Goal: Task Accomplishment & Management: Complete application form

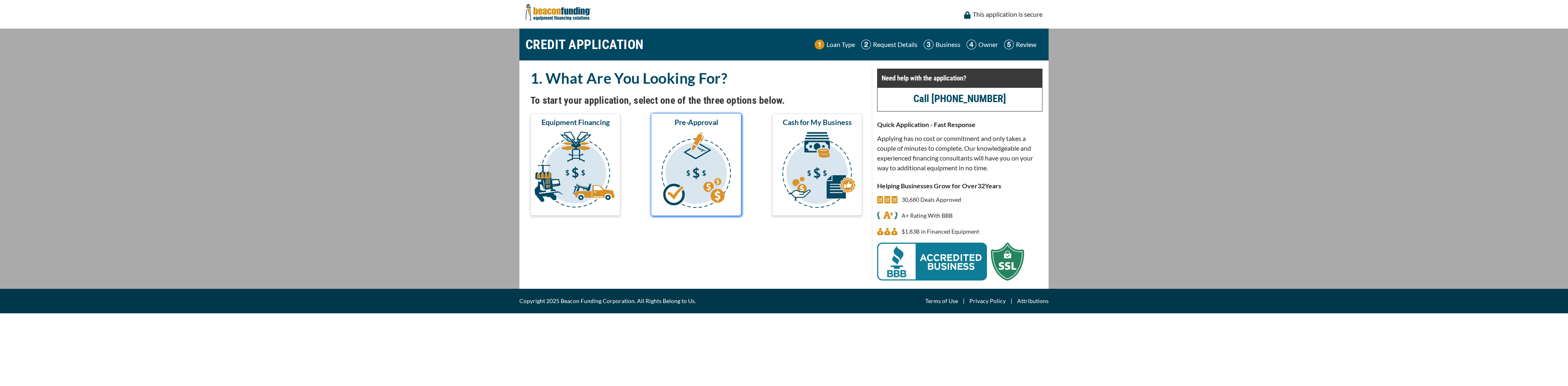
click at [682, 156] on img "submit" at bounding box center [697, 171] width 87 height 82
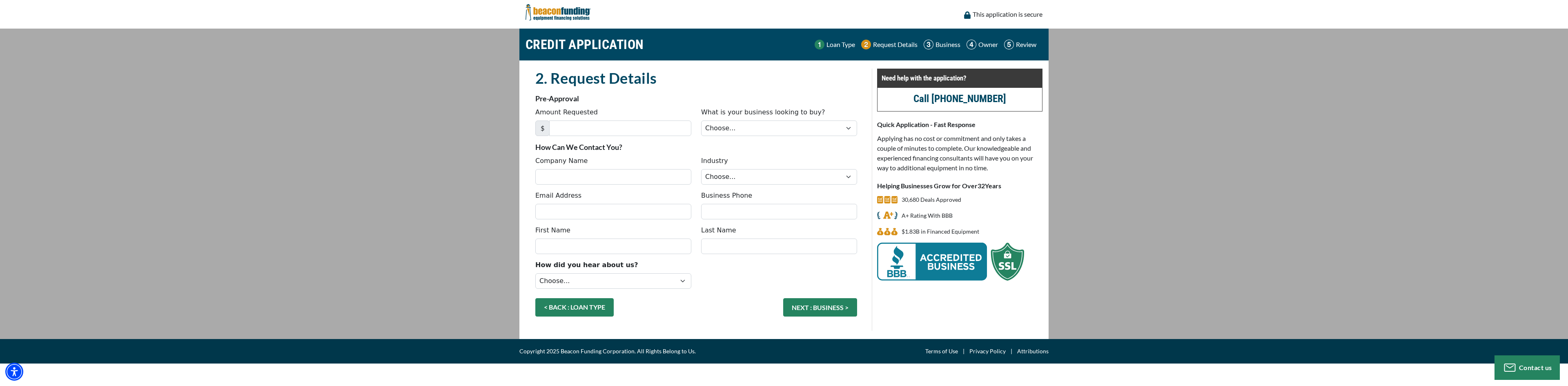
click at [568, 305] on link "< BACK : LOAN TYPE" at bounding box center [574, 307] width 78 height 18
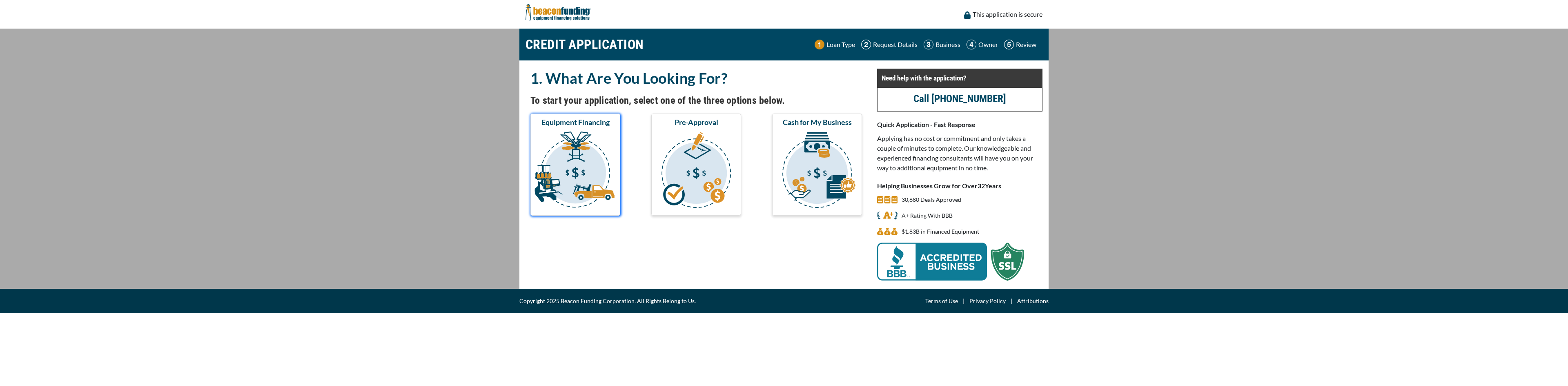
click at [567, 181] on img "submit" at bounding box center [575, 171] width 87 height 82
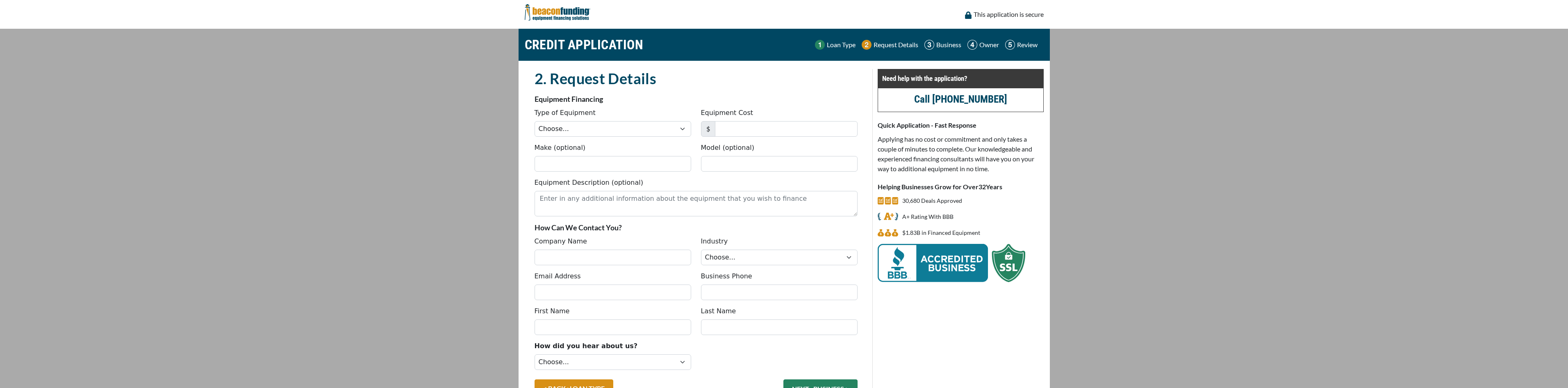
click at [570, 113] on label "Type of Equipment" at bounding box center [565, 113] width 61 height 10
click at [570, 121] on select "Choose... Backhoe Boom/Bucket Truck Chipper Commercial Mower Crane DTG/DTF Prin…" at bounding box center [613, 129] width 157 height 16
click at [568, 128] on select "Choose... Backhoe Boom/Bucket Truck Chipper Commercial Mower Crane DTG/DTF Prin…" at bounding box center [613, 129] width 157 height 16
select select "13"
click at [535, 121] on select "Choose... Backhoe Boom/Bucket Truck Chipper Commercial Mower Crane DTG/DTF Prin…" at bounding box center [613, 129] width 157 height 16
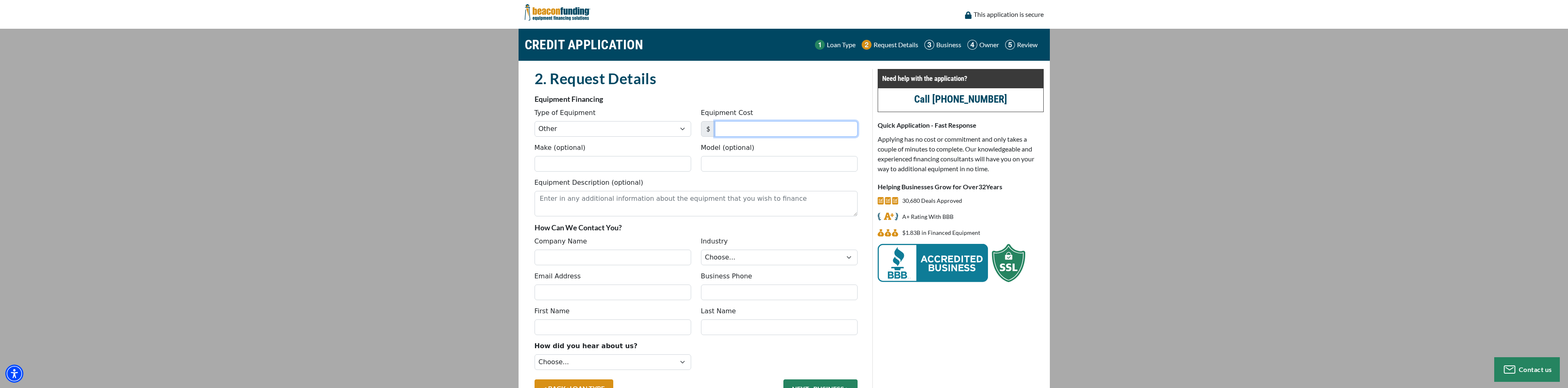
click at [734, 129] on input "Equipment Cost" at bounding box center [786, 129] width 142 height 16
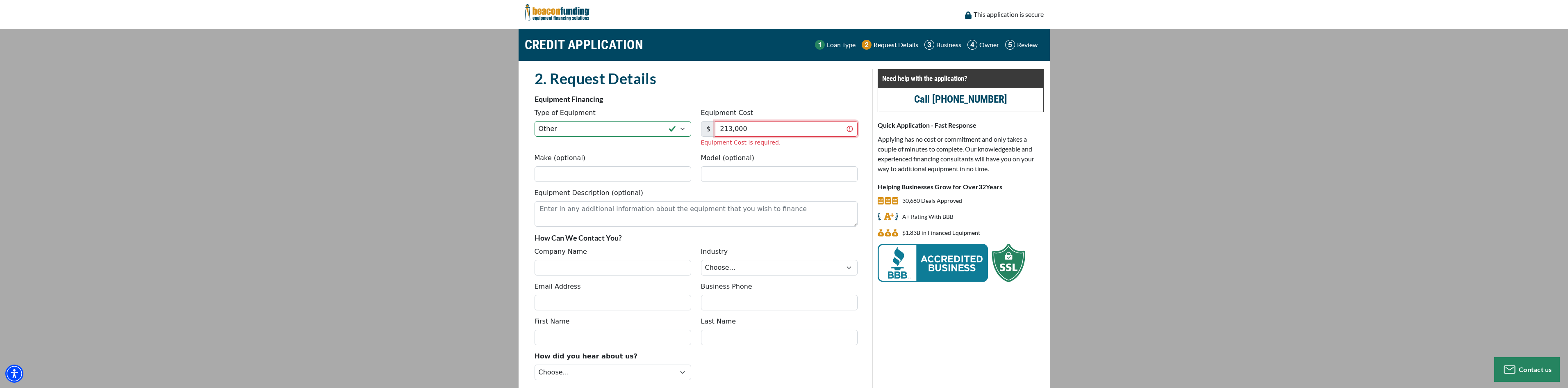
scroll to position [67, 0]
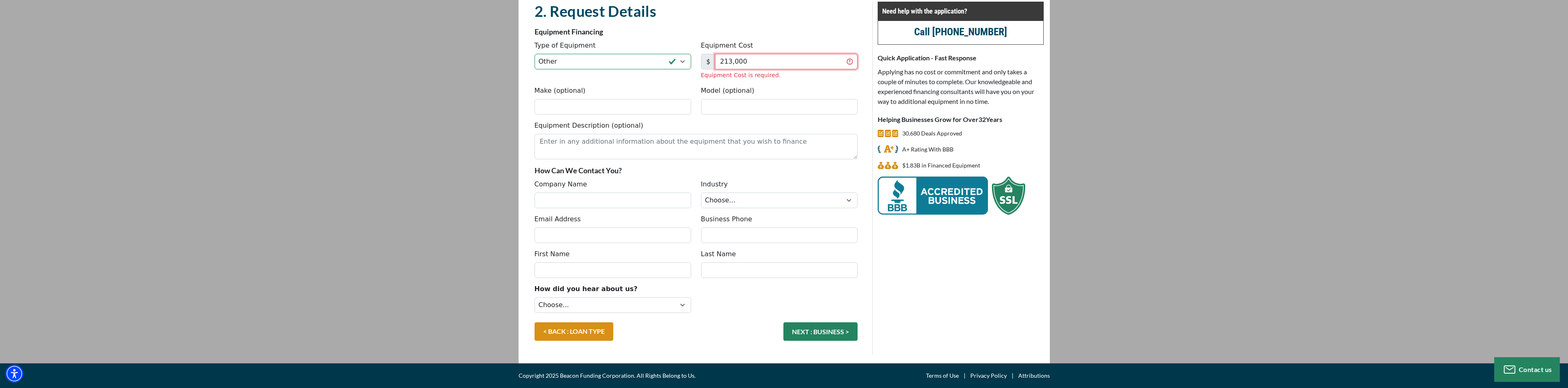
type input "213,000"
click at [570, 197] on input "Company Name" at bounding box center [613, 200] width 157 height 16
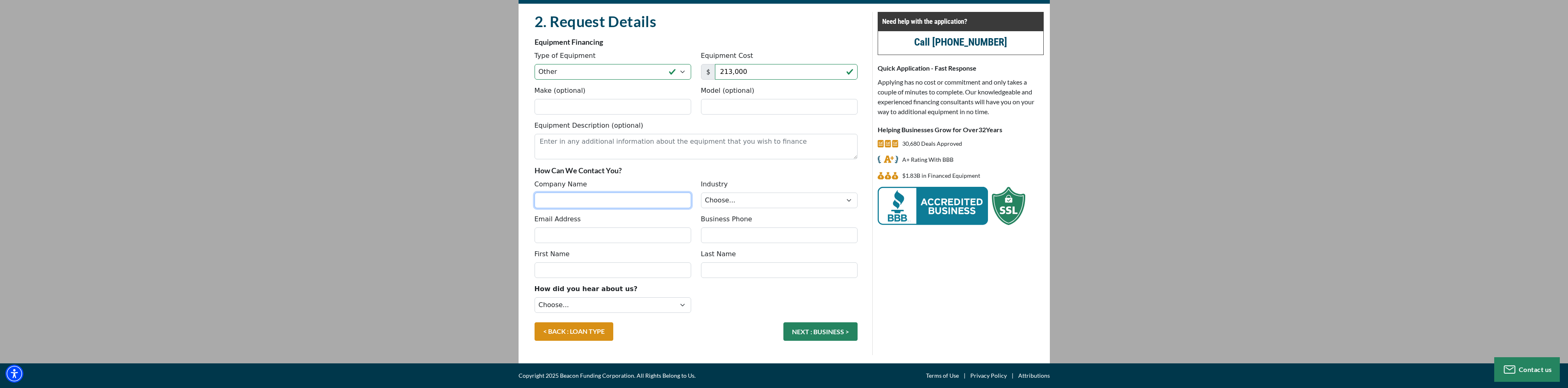
type input "MERIN MOTORS"
type input "INFO@MERINMOTORS.COM"
type input "7079909990"
type input "VICTOR"
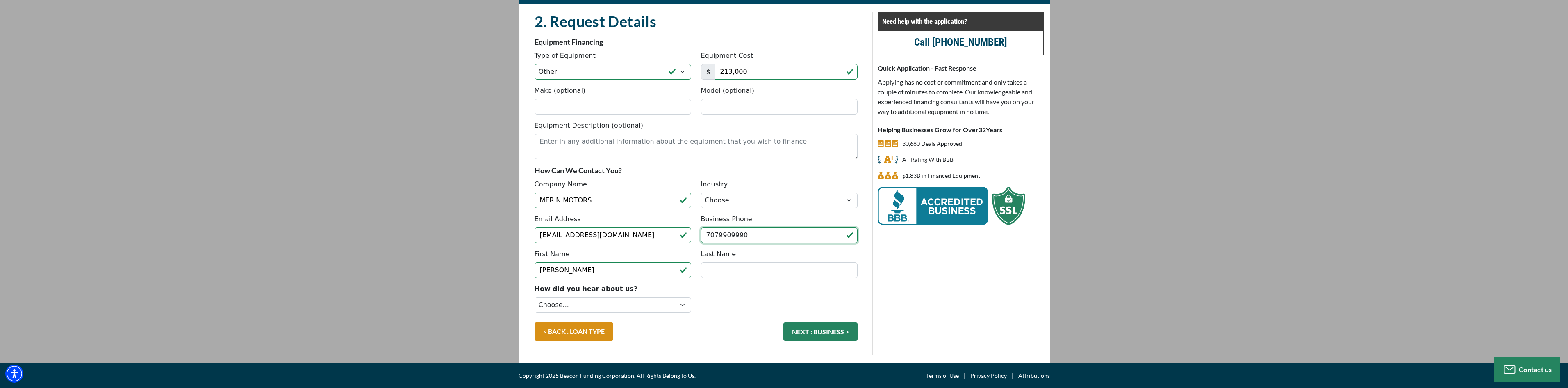
type input "(707) 990-9990"
drag, startPoint x: 588, startPoint y: 266, endPoint x: 493, endPoint y: 260, distance: 95.2
click at [493, 260] on main "CREDIT APPLICATION Loan Type Request Details Business Owner Review" at bounding box center [784, 168] width 1568 height 392
type input "Vahram"
type input "Tukhikyan"
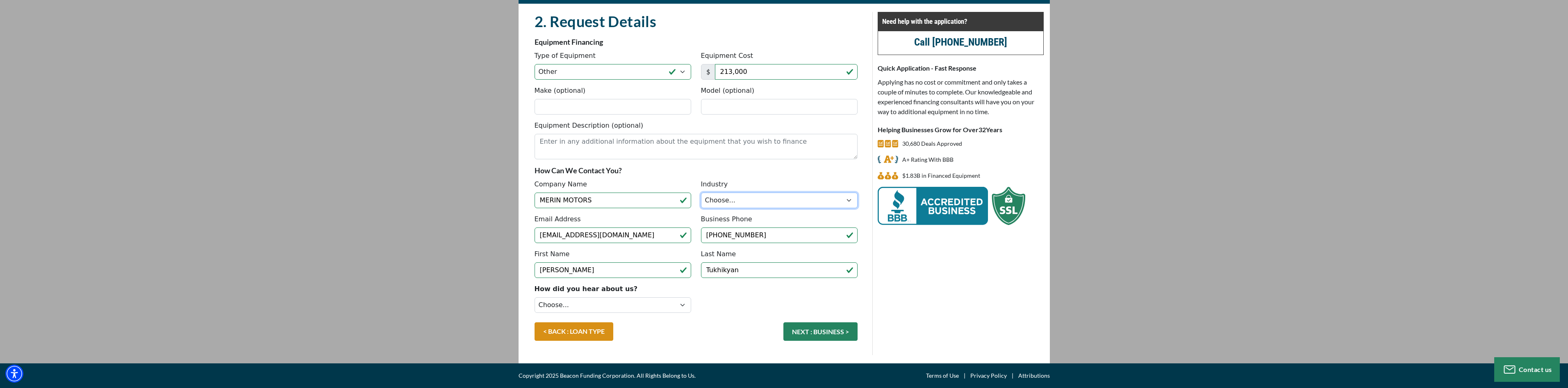
click at [728, 193] on select "Choose... Towing Landscape/Hardscape Decorated Apparel Septic Light Constructio…" at bounding box center [780, 200] width 157 height 16
select select "5"
click at [702, 192] on select "Choose... Towing Landscape/Hardscape Decorated Apparel Septic Light Constructio…" at bounding box center [780, 200] width 157 height 16
click at [816, 337] on button "NEXT : BUSINESS >" at bounding box center [821, 331] width 75 height 18
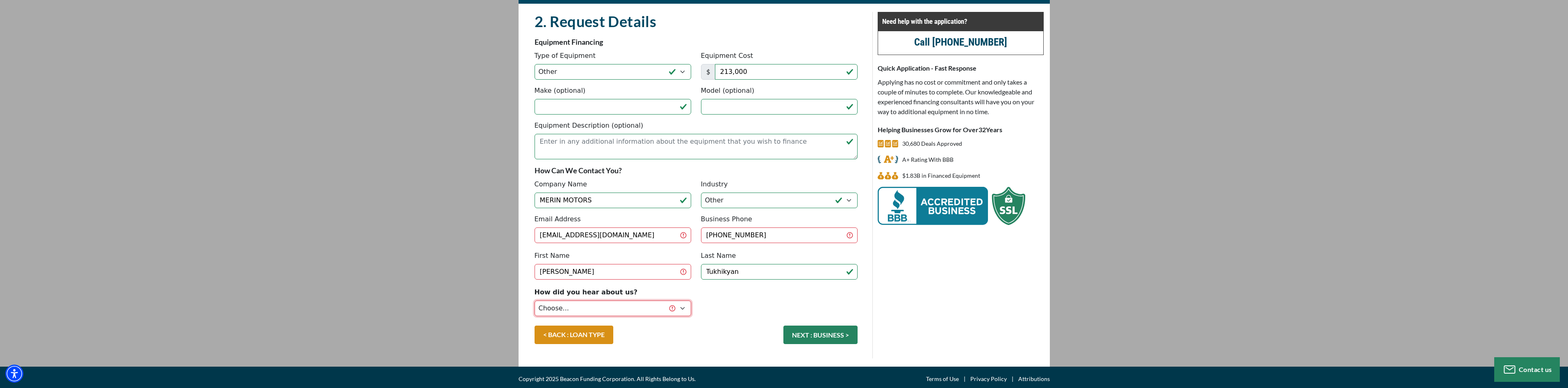
click at [622, 301] on select "Choose... Internet Search Vendor Referral Word of Mouth Client Referral Email E…" at bounding box center [613, 308] width 157 height 16
select select "5"
click at [535, 301] on select "Choose... Internet Search Vendor Referral Word of Mouth Client Referral Email E…" at bounding box center [613, 308] width 157 height 16
click at [821, 332] on button "NEXT : BUSINESS >" at bounding box center [821, 335] width 75 height 18
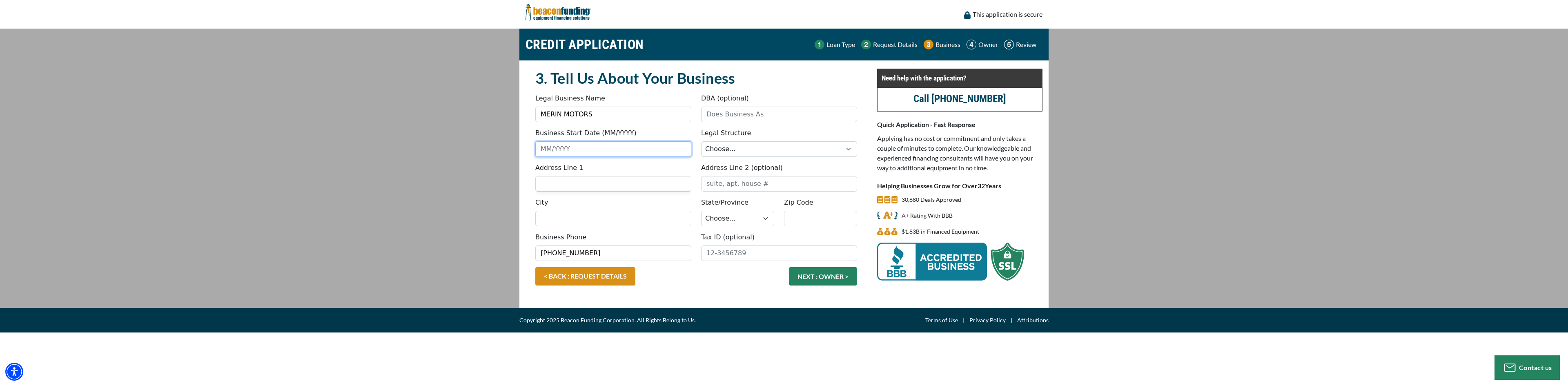
click at [617, 153] on input "Business Start Date (MM/YYYY)" at bounding box center [614, 149] width 156 height 15
type input "11/2023"
click at [717, 154] on select "Choose... Corporation LLC LLP Municipality Non-Profit Partnership Proprietorship" at bounding box center [780, 149] width 156 height 15
select select "1"
click at [701, 141] on select "Choose... Corporation LLC LLP Municipality Non-Profit Partnership Proprietorship" at bounding box center [780, 149] width 156 height 15
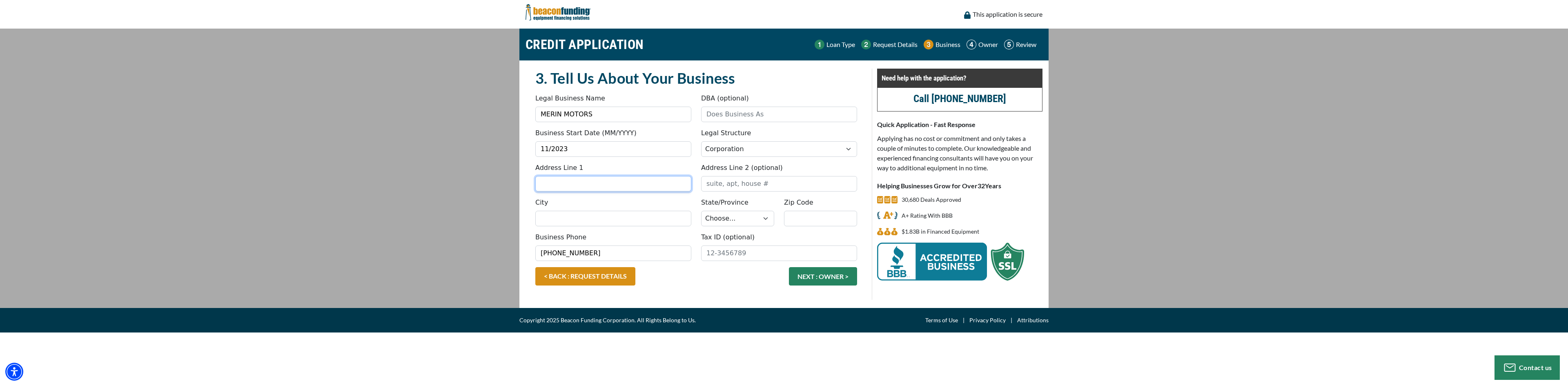
click at [585, 179] on input "Address Line 1" at bounding box center [614, 183] width 156 height 15
type input "8111 LANKERSHIM BLVD"
type input "MERIN MOTORS"
type input "NORTH HOLLYWOOD"
select select "6"
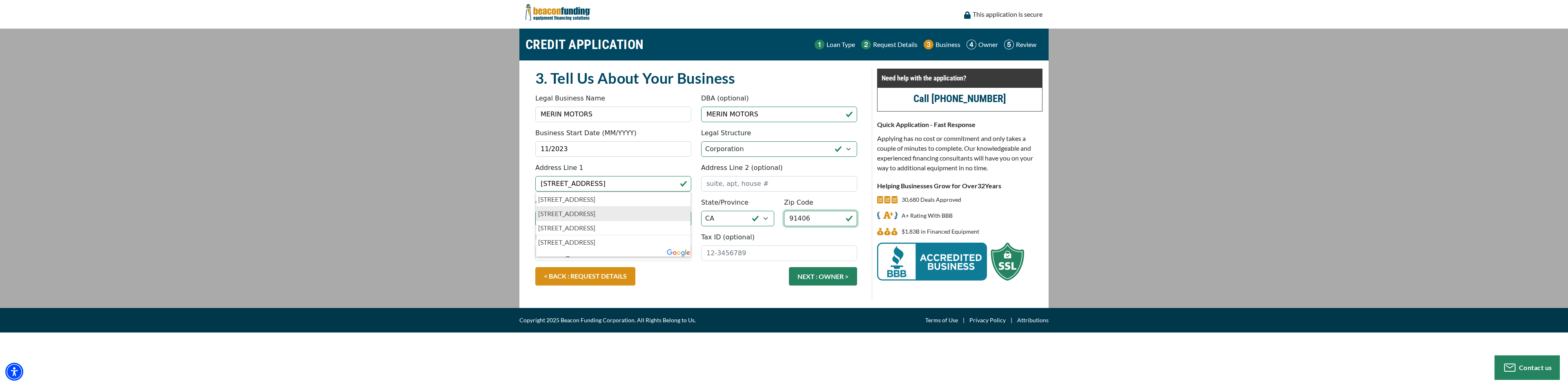
drag, startPoint x: 733, startPoint y: 221, endPoint x: 671, endPoint y: 214, distance: 62.4
click at [675, 215] on fieldset "3. Tell Us About Your Business Something went wrong, please try again. Legal Bu…" at bounding box center [697, 183] width 332 height 231
type input "91605"
click at [621, 243] on div "Business Phone (707) 990-9990" at bounding box center [614, 247] width 166 height 29
drag, startPoint x: 718, startPoint y: 246, endPoint x: 727, endPoint y: 252, distance: 10.8
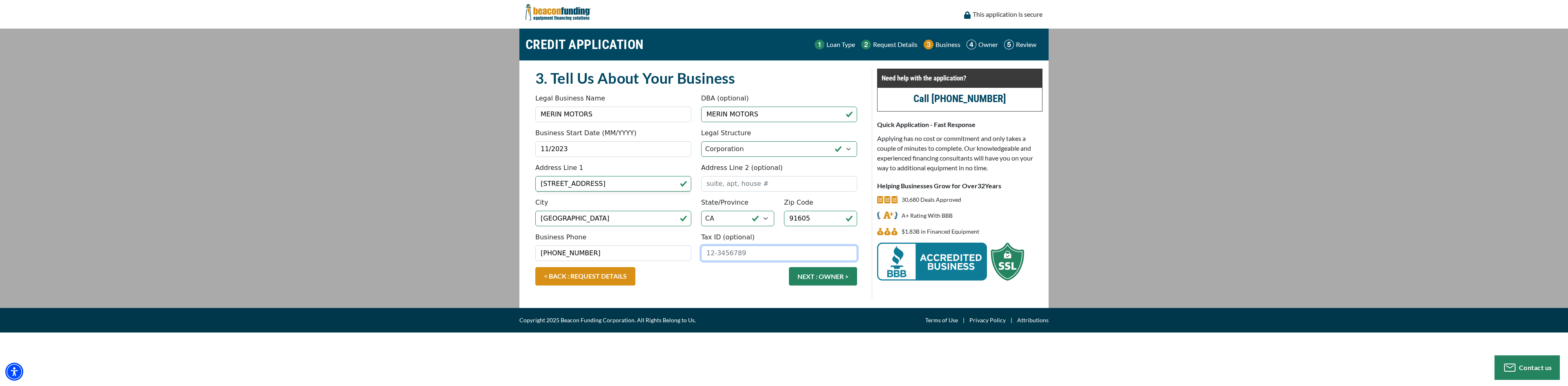
click at [718, 246] on input "Tax ID (optional)" at bounding box center [780, 253] width 156 height 15
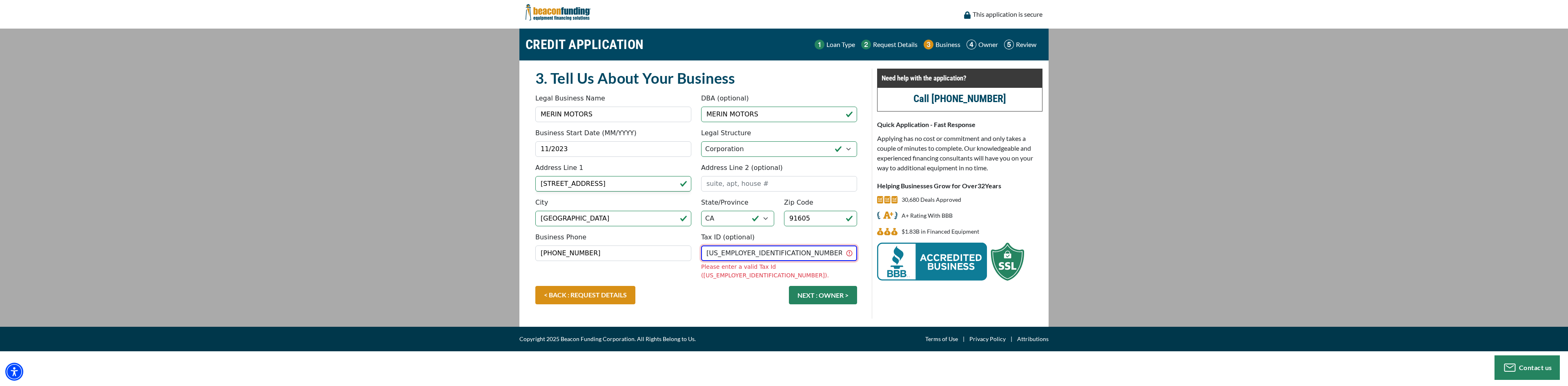
type input "93-4514387"
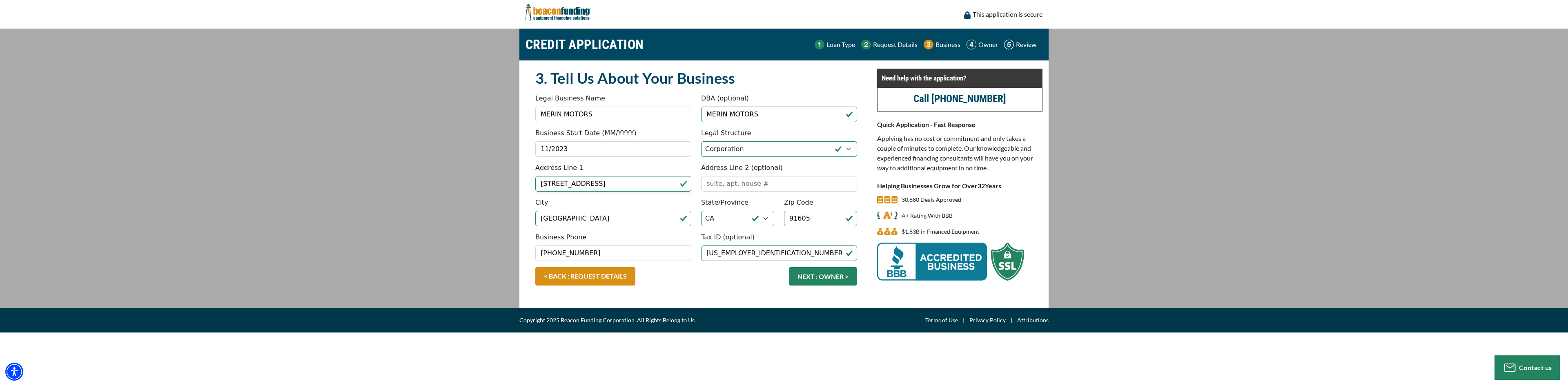
click at [720, 283] on div "< BACK : REQUEST DETAILS NEXT : OWNER >" at bounding box center [697, 281] width 332 height 27
click at [820, 271] on button "NEXT : OWNER >" at bounding box center [822, 276] width 69 height 18
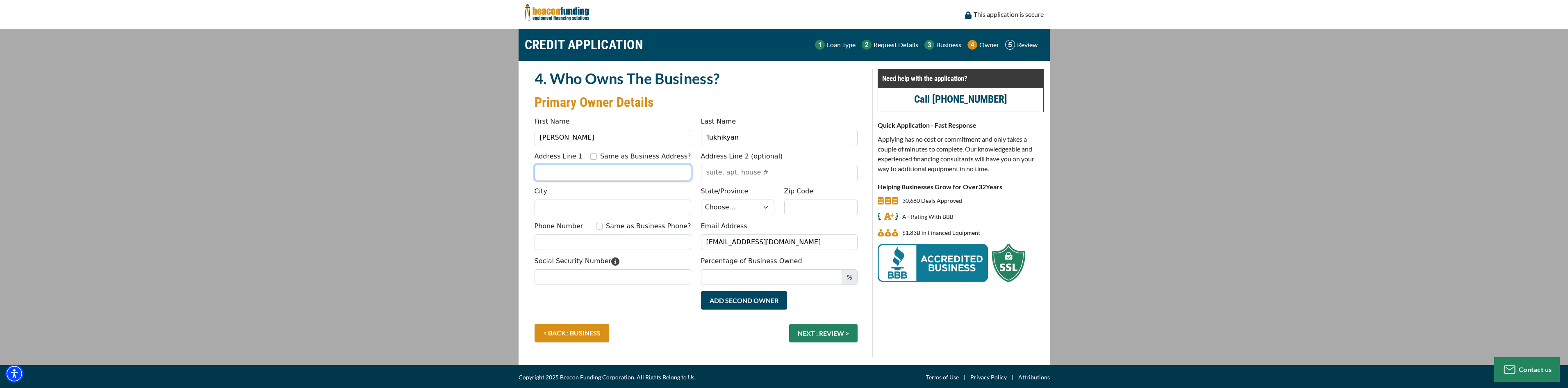
click at [592, 174] on input "Address Line 1" at bounding box center [613, 173] width 157 height 16
type input "[STREET_ADDRESS]"
type input "Glendale"
select select "6"
type input "91206"
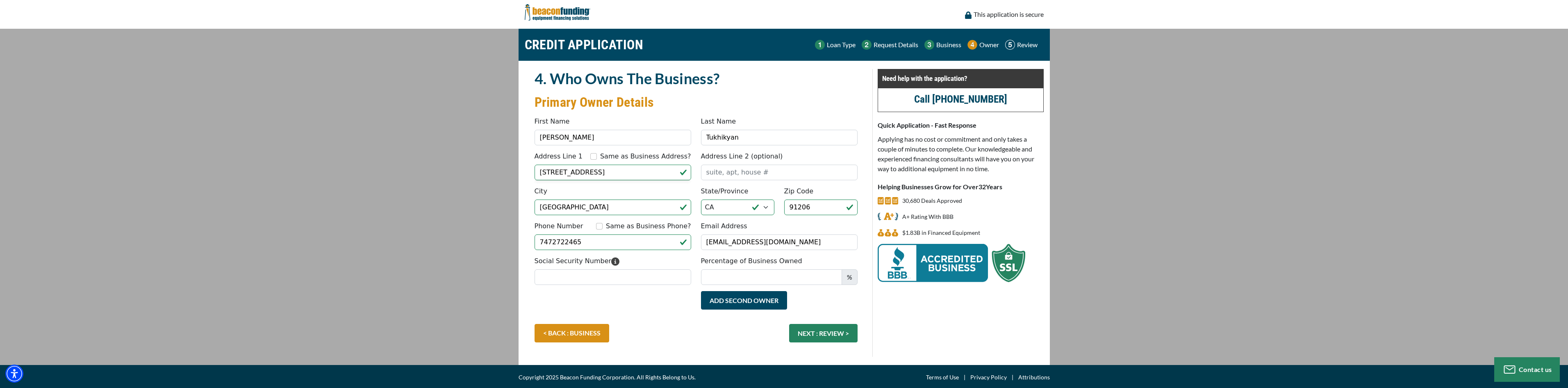
type input "(747) 272-2465"
click at [599, 275] on input "Social Security Number" at bounding box center [613, 277] width 157 height 16
type input "273-71-1300"
click at [731, 280] on input "Percentage of Business Owned" at bounding box center [772, 277] width 141 height 16
drag, startPoint x: 712, startPoint y: 272, endPoint x: 699, endPoint y: 272, distance: 13.0
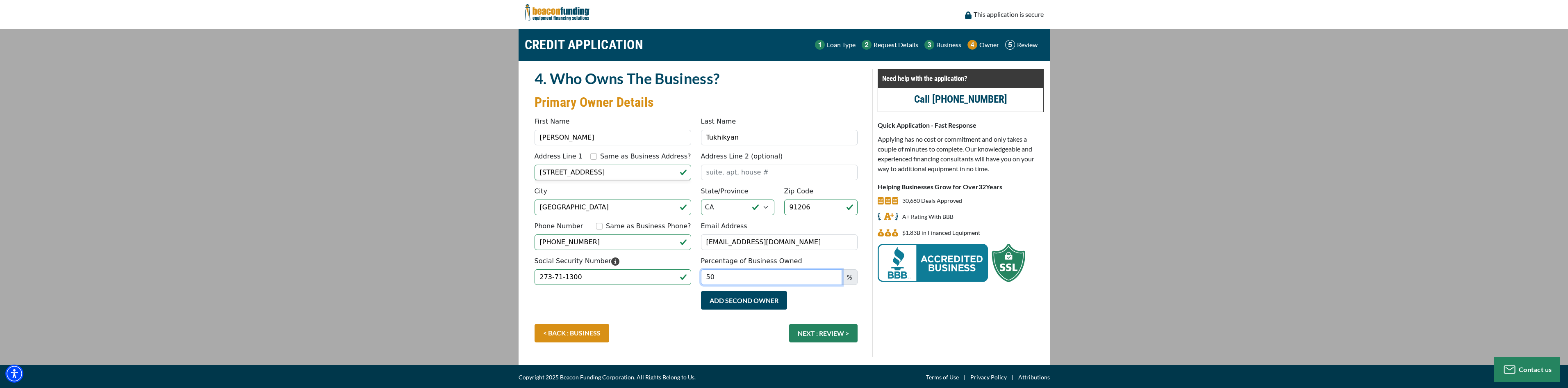
click at [710, 272] on input "50" at bounding box center [772, 277] width 141 height 16
type input "5"
type input "100"
click at [813, 334] on button "NEXT : REVIEW >" at bounding box center [824, 333] width 69 height 18
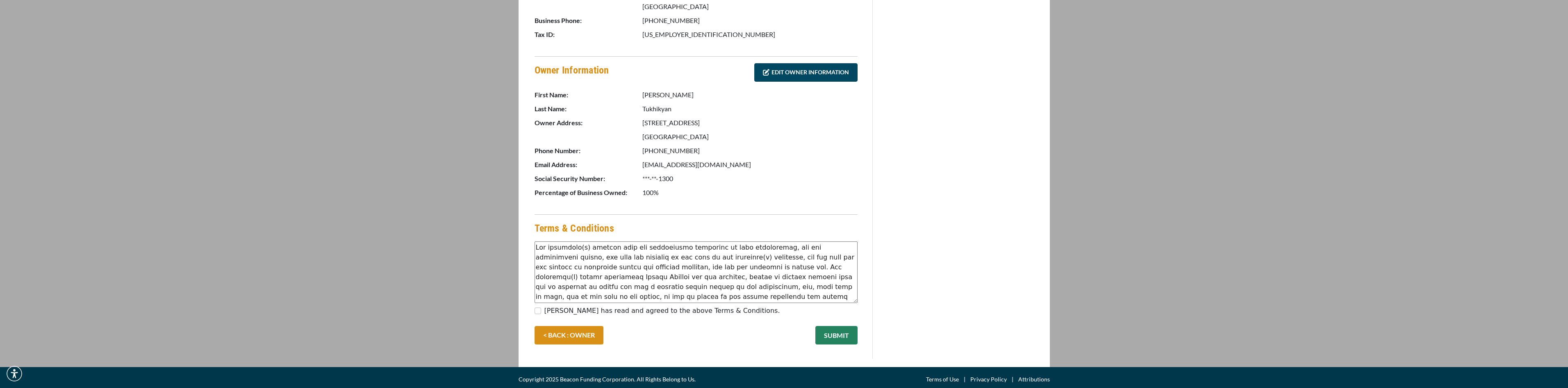
scroll to position [350, 0]
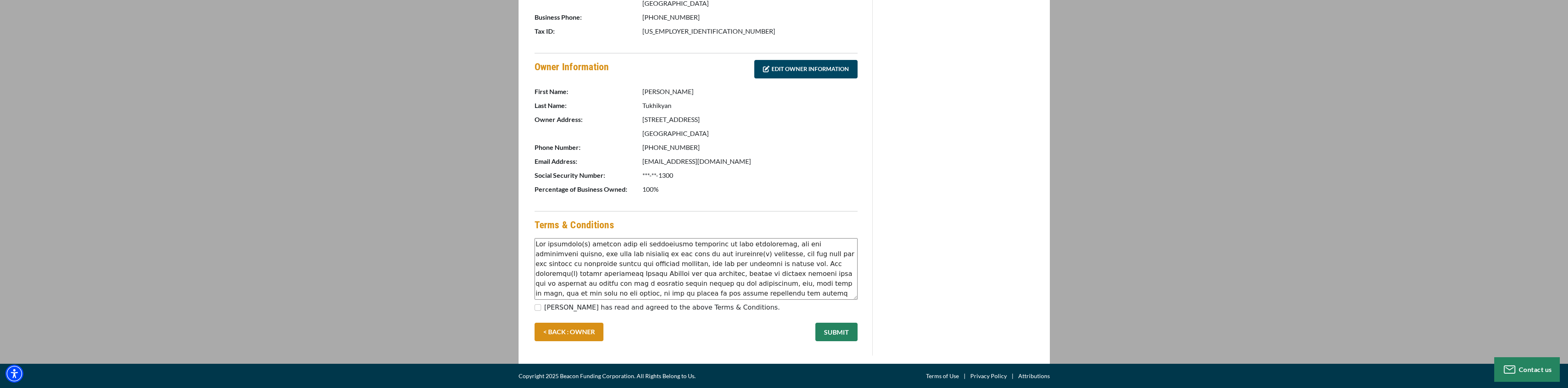
drag, startPoint x: 830, startPoint y: 332, endPoint x: 698, endPoint y: 347, distance: 132.8
click at [715, 371] on div "This application is secure CREDIT APPLICATION Loan Type Request Details Busines…" at bounding box center [784, 18] width 1568 height 738
click at [693, 305] on label "[PERSON_NAME] has read and agreed to the above Terms & Conditions." at bounding box center [662, 307] width 235 height 10
click at [542, 305] on input "[PERSON_NAME] has read and agreed to the above Terms & Conditions." at bounding box center [538, 307] width 7 height 7
checkbox input "true"
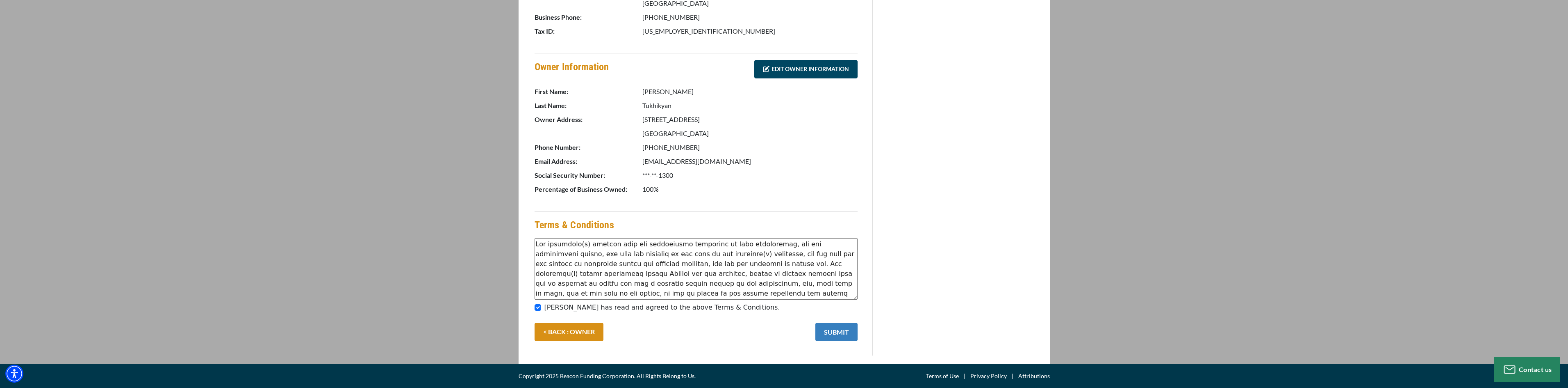
click at [840, 331] on button "SUBMIT" at bounding box center [837, 332] width 43 height 18
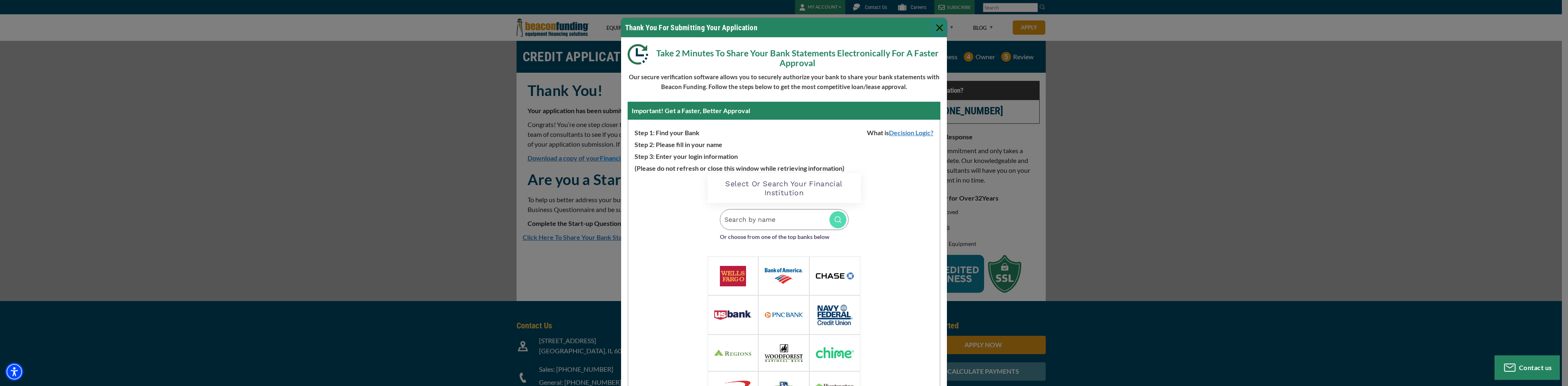
click at [940, 29] on button "Close" at bounding box center [940, 28] width 14 height 14
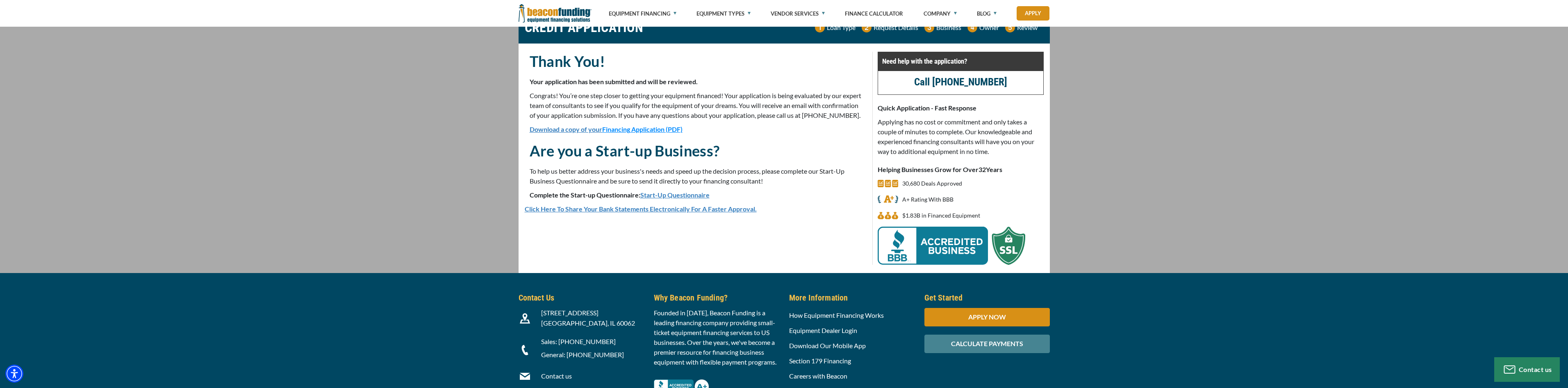
scroll to position [82, 0]
